Goal: Transaction & Acquisition: Obtain resource

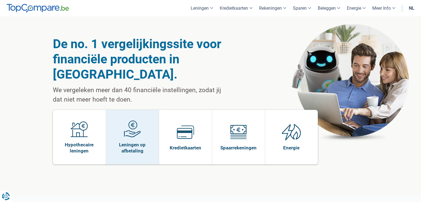
click at [136, 120] on img at bounding box center [132, 128] width 17 height 17
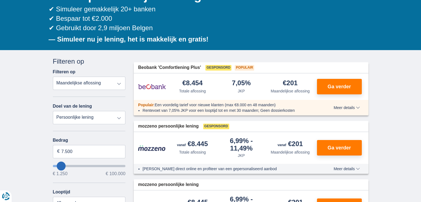
scroll to position [76, 0]
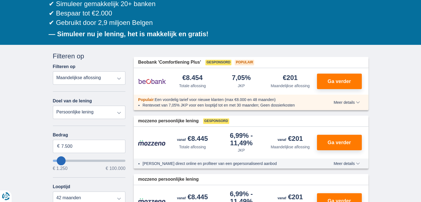
click at [118, 117] on select "Persoonlijke lening Auto Moto / fiets Mobilhome / caravan Renovatie Energie Sch…" at bounding box center [89, 112] width 73 height 13
select select "vehicleLoan"
click at [53, 106] on select "Persoonlijke lening Auto Moto / fiets Mobilhome / caravan Renovatie Energie Sch…" at bounding box center [89, 112] width 73 height 13
select select "3-4"
type input "15.000"
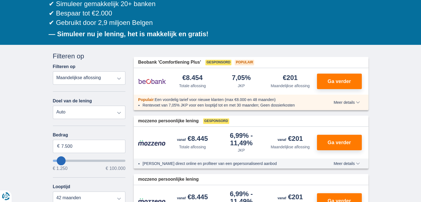
type input "15250"
select select "60"
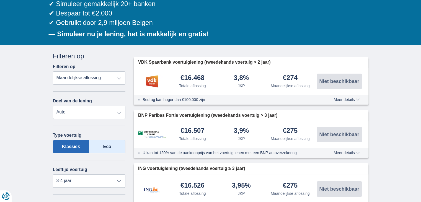
click at [109, 144] on label "Eco" at bounding box center [107, 146] width 36 height 13
click at [0, 0] on input "Eco" at bounding box center [0, 0] width 0 height 0
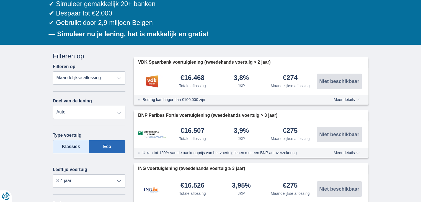
click at [70, 146] on label "Klassiek" at bounding box center [71, 146] width 37 height 13
click at [0, 0] on input "Klassiek" at bounding box center [0, 0] width 0 height 0
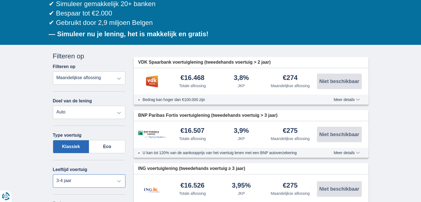
click at [116, 181] on select "Nieuw 0-1 jaar 1-2 jaar 2-3 jaar 3-4 jaar 4-5 jaar 5+ jaar" at bounding box center [89, 180] width 73 height 13
select select "new"
click at [53, 174] on select "Nieuw 0-1 jaar 1-2 jaar 2-3 jaar 3-4 jaar 4-5 jaar 5+ jaar" at bounding box center [89, 180] width 73 height 13
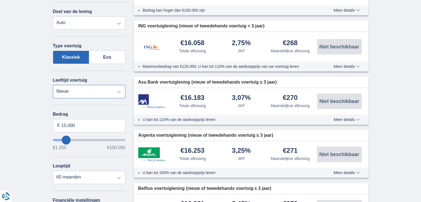
scroll to position [178, 0]
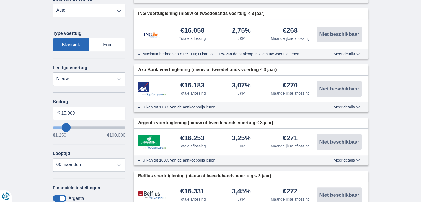
type input "16.250"
type input "16250"
type input "17.250"
type input "19250"
select select "84"
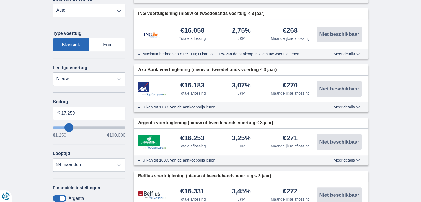
type input "19.250"
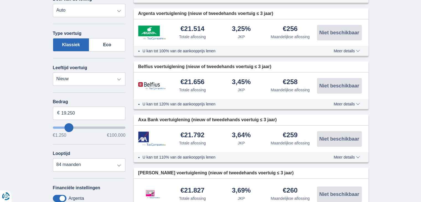
type input "25250"
type input "25.250"
select select "120"
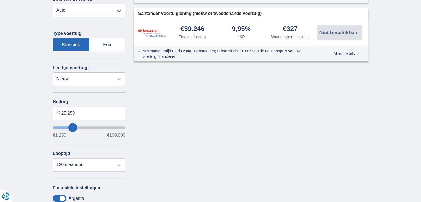
click at [72, 128] on input "wantToBorrow" at bounding box center [89, 128] width 73 height 2
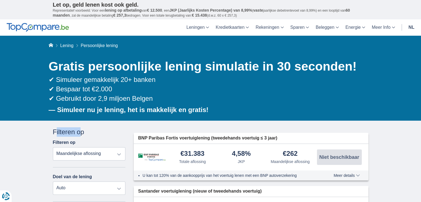
click at [72, 128] on div "Filteren op" at bounding box center [89, 131] width 73 height 9
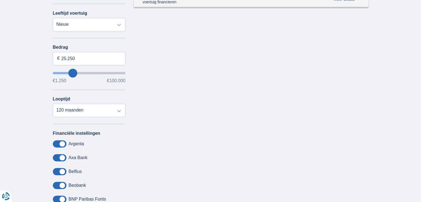
scroll to position [237, 0]
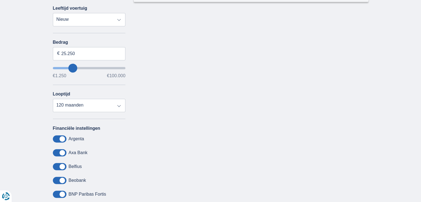
type input "27.250"
type input "27250"
click at [64, 49] on input "27.250" at bounding box center [89, 53] width 73 height 13
click at [65, 50] on input "27.250" at bounding box center [89, 53] width 73 height 13
click at [75, 53] on input "45.250" at bounding box center [89, 53] width 73 height 13
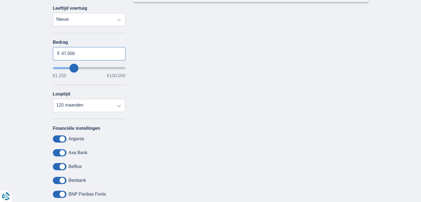
type input "47.000"
type input "47250"
select select "84"
click at [53, 99] on select "12 maanden 18 maanden 24 maanden 30 maanden 36 maanden 42 maanden 48 maanden 60…" at bounding box center [89, 105] width 73 height 13
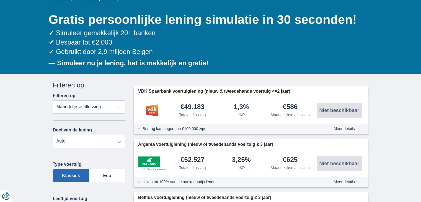
scroll to position [50, 0]
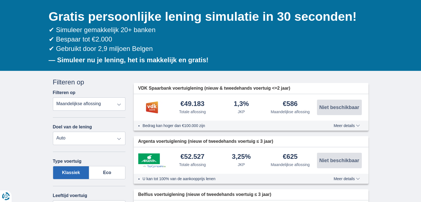
click at [157, 89] on span "VDK Spaarbank voertuiglening (nieuw & tweedehands voertuig <=2 jaar)" at bounding box center [214, 88] width 152 height 6
click at [155, 101] on img at bounding box center [152, 107] width 28 height 14
click at [113, 103] on select "Totale aflossing JKP Maandelijkse aflossing" at bounding box center [89, 103] width 73 height 13
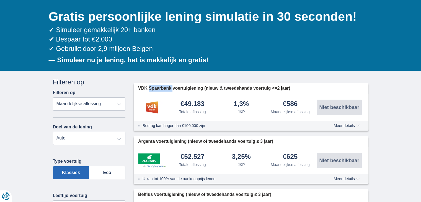
select select "apr+"
click at [53, 97] on select "Totale aflossing JKP Maandelijkse aflossing" at bounding box center [89, 103] width 73 height 13
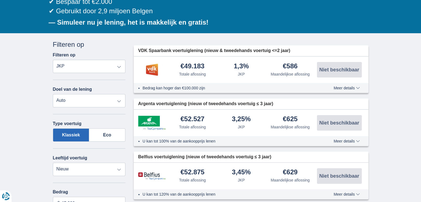
scroll to position [90, 0]
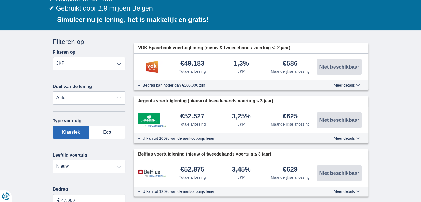
drag, startPoint x: 420, startPoint y: 19, endPoint x: 421, endPoint y: 23, distance: 4.6
click at [108, 127] on label "Eco" at bounding box center [107, 132] width 36 height 13
click at [0, 0] on input "Eco" at bounding box center [0, 0] width 0 height 0
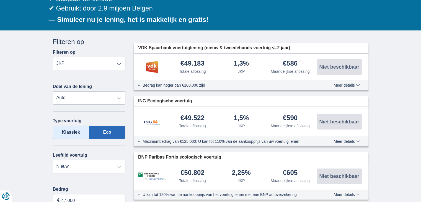
click at [79, 131] on label "Klassiek" at bounding box center [71, 132] width 37 height 13
click at [0, 0] on input "Klassiek" at bounding box center [0, 0] width 0 height 0
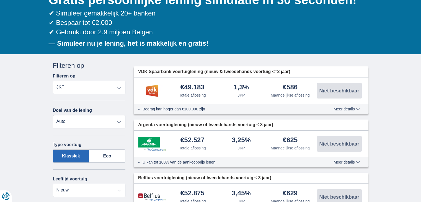
scroll to position [0, 0]
